Goal: Entertainment & Leisure: Browse casually

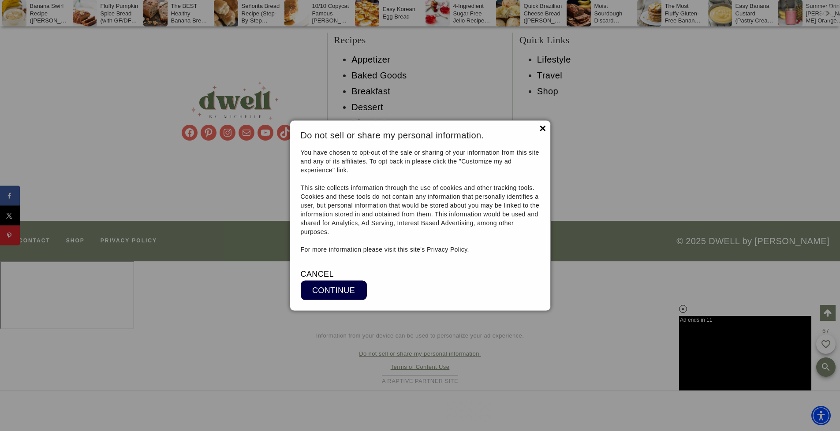
scroll to position [8926, 0]
